Goal: Transaction & Acquisition: Purchase product/service

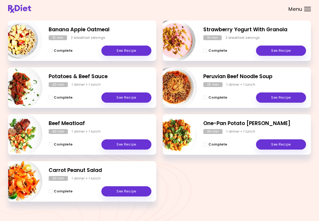
scroll to position [77, 0]
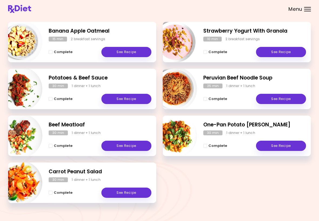
click at [312, 9] on header at bounding box center [159, 9] width 319 height 18
click at [307, 11] on div at bounding box center [307, 11] width 7 height 1
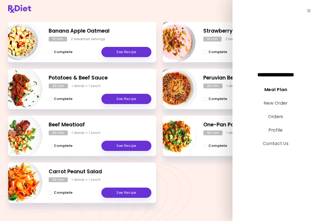
click at [225, 195] on div "Banana Apple Oatmeal 15 min 2 breakfast servings Complete See Recipe Strawberry…" at bounding box center [159, 116] width 302 height 188
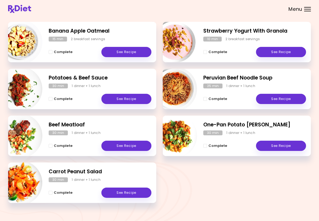
click at [305, 8] on div "Menu" at bounding box center [307, 9] width 7 height 4
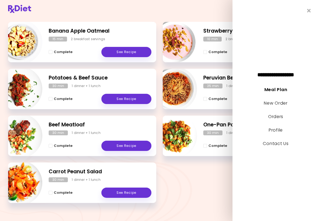
click at [278, 114] on link "Orders" at bounding box center [275, 117] width 15 height 6
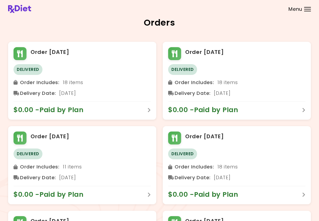
click at [306, 7] on div at bounding box center [307, 7] width 7 height 1
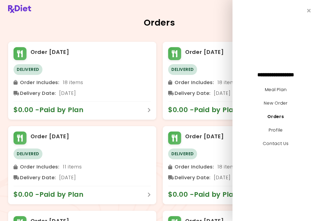
click at [275, 90] on link "Meal Plan" at bounding box center [276, 90] width 22 height 6
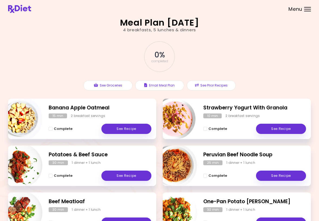
click at [309, 9] on div "Menu" at bounding box center [307, 9] width 7 height 4
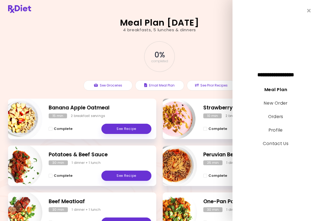
click at [278, 104] on link "New Order" at bounding box center [274, 103] width 23 height 6
select select "*"
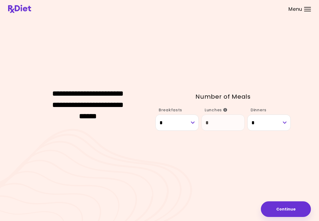
click at [291, 207] on button "Continue" at bounding box center [285, 210] width 50 height 16
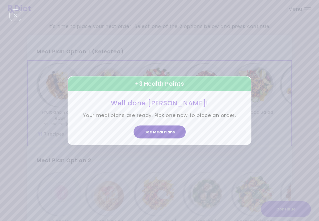
click at [168, 134] on button "See Meal Plans" at bounding box center [159, 132] width 52 height 13
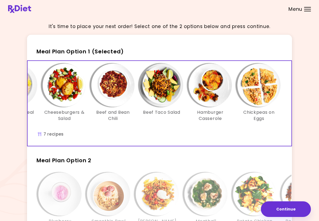
scroll to position [0, 93]
click at [243, 107] on div "Chickpeas on Eggs" at bounding box center [258, 95] width 49 height 63
click at [308, 89] on div "It's time to place your next order! Select one of the 2 options below and press…" at bounding box center [159, 154] width 302 height 273
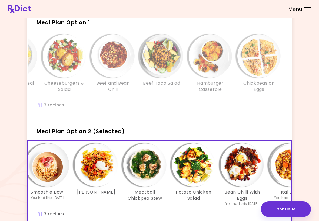
scroll to position [28, 0]
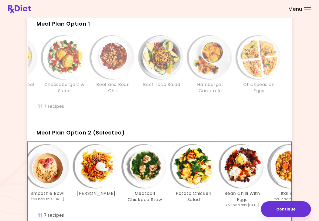
click at [228, 59] on img "Info - Hamburger Casserole - Meal Plan Option 1" at bounding box center [209, 57] width 43 height 43
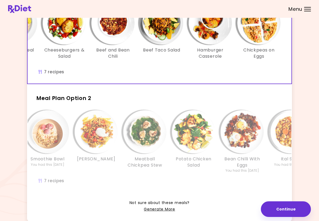
scroll to position [61, 0]
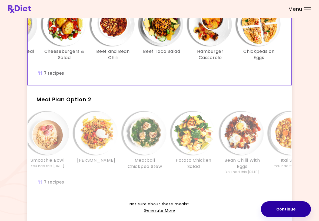
click at [282, 208] on button "Continue" at bounding box center [285, 210] width 50 height 16
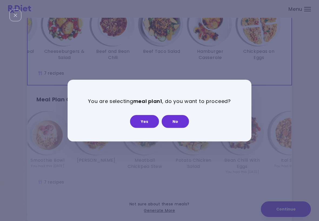
click at [145, 120] on button "Yes" at bounding box center [144, 121] width 29 height 13
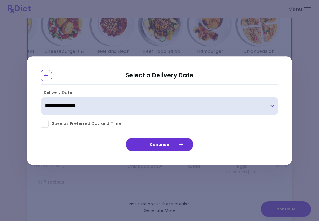
click at [269, 106] on select "**********" at bounding box center [159, 106] width 238 height 18
select select "**********"
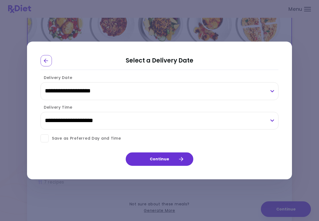
click at [157, 160] on button "Continue" at bounding box center [159, 159] width 67 height 13
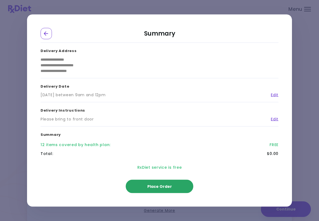
click at [167, 185] on span "Place Order" at bounding box center [159, 186] width 25 height 5
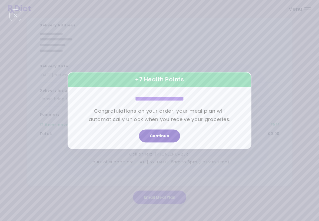
click at [164, 136] on button "Continue" at bounding box center [159, 136] width 41 height 13
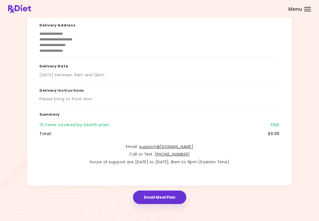
scroll to position [53, 0]
